Goal: Book appointment/travel/reservation

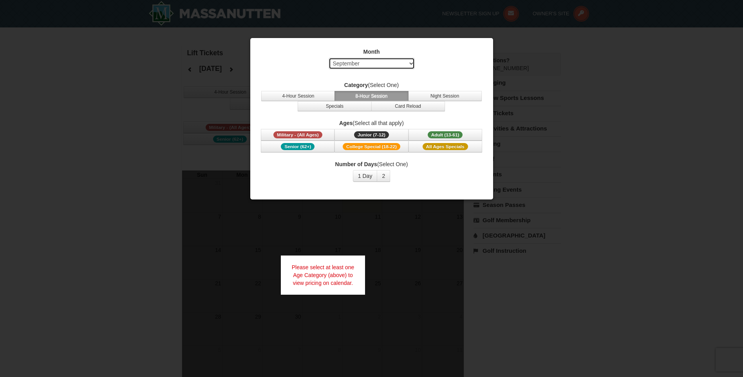
click at [372, 59] on select "Select September October November December January February March April May Jun…" at bounding box center [371, 64] width 86 height 12
click at [328, 58] on select "Select September October November December January February March April May Jun…" at bounding box center [371, 64] width 86 height 12
click at [318, 137] on span "Military - (All Ages)" at bounding box center [297, 134] width 49 height 7
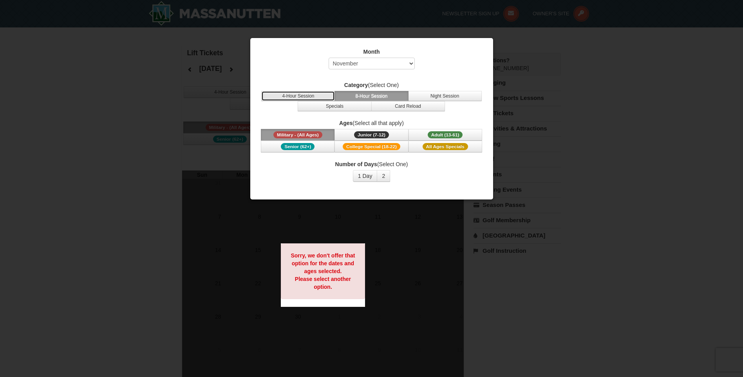
click at [303, 95] on button "4-Hour Session" at bounding box center [298, 96] width 74 height 10
click at [361, 93] on button "8-Hour Session" at bounding box center [371, 96] width 74 height 10
click at [397, 62] on select "Select September October November December January February March April May Jun…" at bounding box center [371, 64] width 86 height 12
click at [328, 58] on select "Select September October November December January February March April May Jun…" at bounding box center [371, 64] width 86 height 12
click at [384, 63] on select "Select September October November December January February March April May Jun…" at bounding box center [371, 64] width 86 height 12
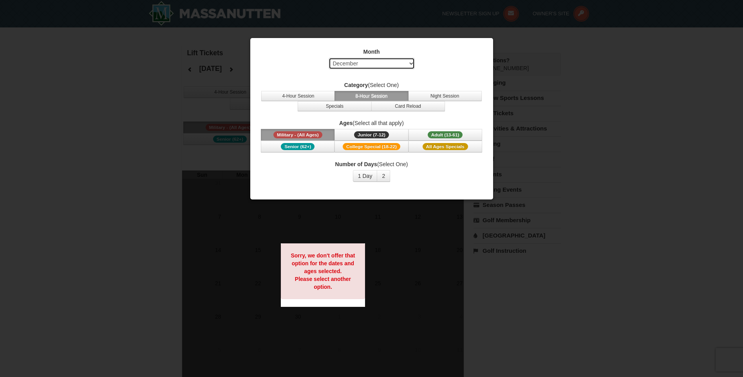
click at [328, 58] on select "Select September October November December January February March April May Jun…" at bounding box center [371, 64] width 86 height 12
click at [386, 56] on div "Month Select September October November December January February March April M…" at bounding box center [371, 60] width 223 height 25
click at [386, 59] on select "Select September October November December January February March April May Jun…" at bounding box center [371, 64] width 86 height 12
select select "1"
click at [328, 58] on select "Select September October November December January February March April May Jun…" at bounding box center [371, 64] width 86 height 12
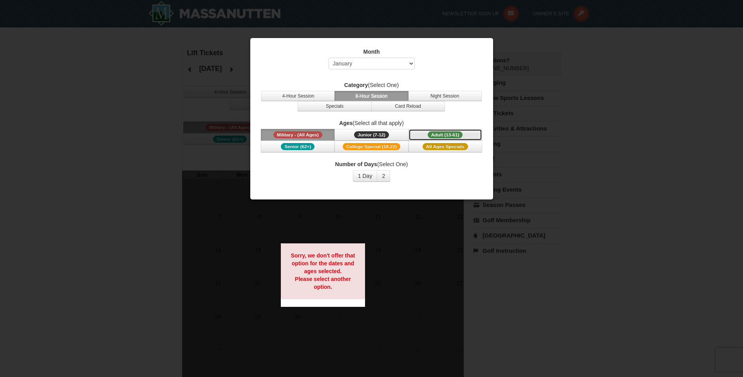
click at [424, 131] on button "Adult (13-61) (13 - 61)" at bounding box center [445, 135] width 74 height 12
click at [373, 176] on button "1 Day" at bounding box center [365, 176] width 25 height 12
